Goal: Navigation & Orientation: Find specific page/section

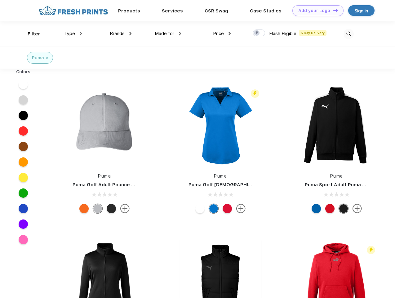
click at [316, 11] on link "Add your Logo Design Tool" at bounding box center [317, 10] width 51 height 11
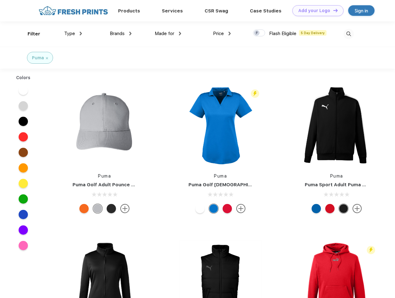
click at [0, 0] on div "Design Tool" at bounding box center [0, 0] width 0 height 0
click at [333, 10] on link "Add your Logo Design Tool" at bounding box center [317, 10] width 51 height 11
click at [30, 34] on div "Filter" at bounding box center [34, 33] width 13 height 7
click at [73, 33] on span "Type" at bounding box center [69, 34] width 11 height 6
click at [121, 33] on span "Brands" at bounding box center [117, 34] width 15 height 6
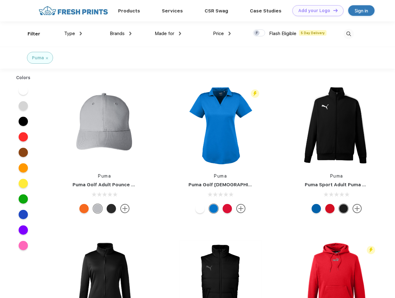
click at [168, 33] on span "Made for" at bounding box center [165, 34] width 20 height 6
click at [222, 33] on span "Price" at bounding box center [218, 34] width 11 height 6
click at [259, 33] on div at bounding box center [259, 32] width 12 height 7
click at [257, 33] on input "checkbox" at bounding box center [255, 31] width 4 height 4
click at [349, 34] on img at bounding box center [349, 34] width 10 height 10
